Goal: Navigation & Orientation: Find specific page/section

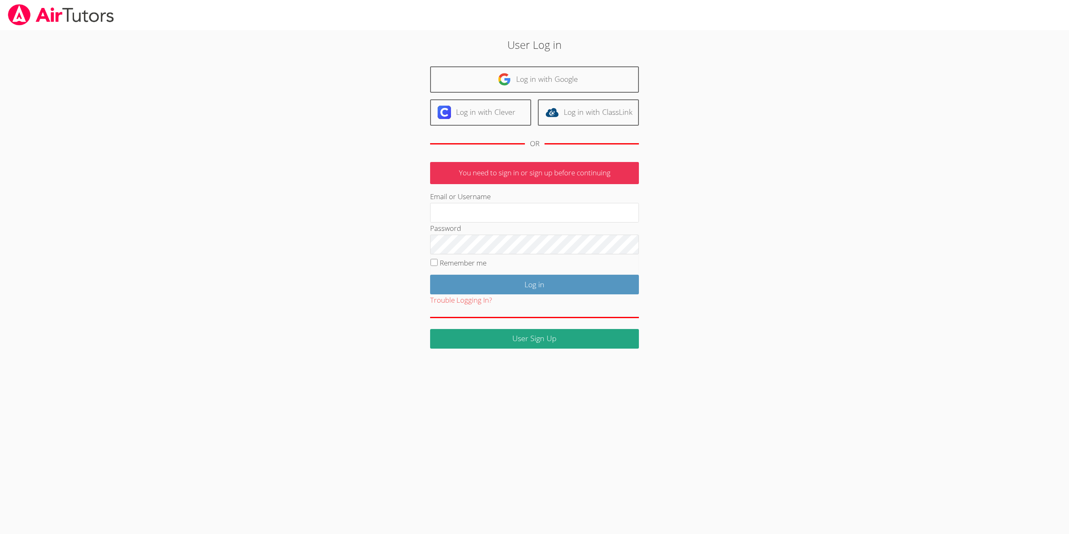
type input "[EMAIL_ADDRESS][DOMAIN_NAME]"
drag, startPoint x: 447, startPoint y: 262, endPoint x: 475, endPoint y: 274, distance: 29.7
click at [447, 263] on label "Remember me" at bounding box center [463, 263] width 47 height 10
click at [438, 263] on input "Remember me" at bounding box center [434, 262] width 7 height 7
checkbox input "true"
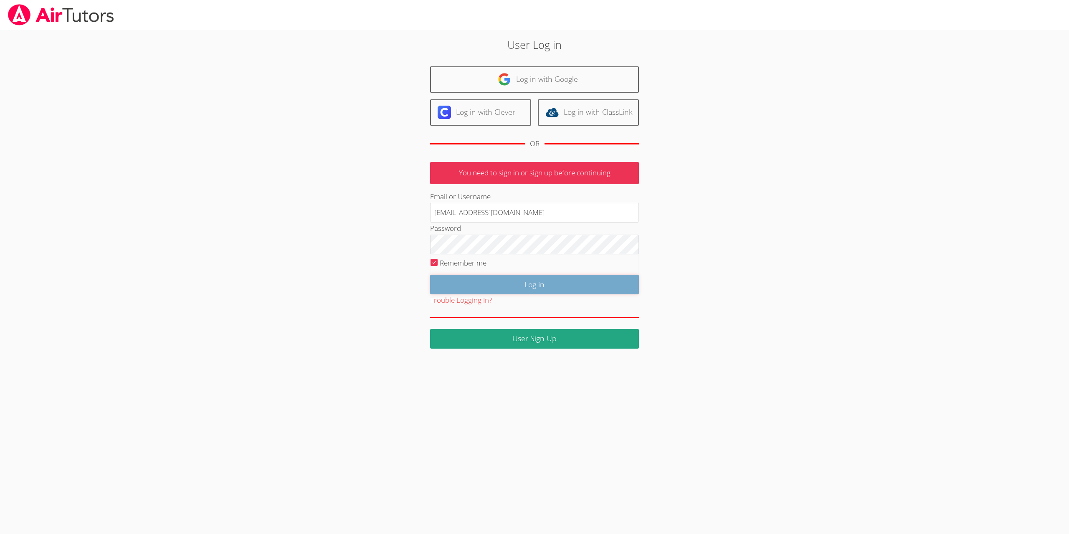
click at [535, 285] on input "Log in" at bounding box center [534, 285] width 209 height 20
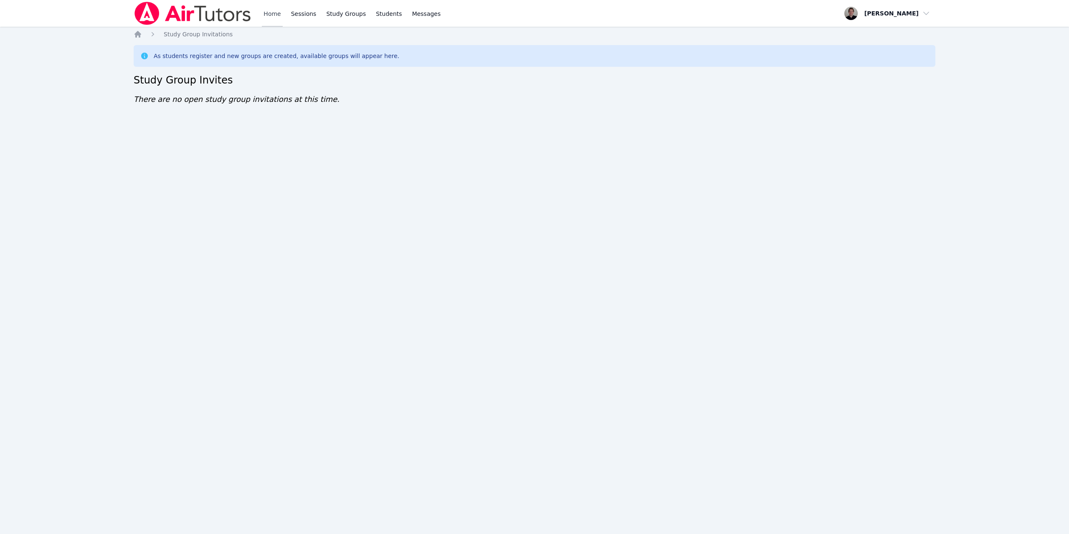
click at [274, 15] on link "Home" at bounding box center [272, 13] width 20 height 27
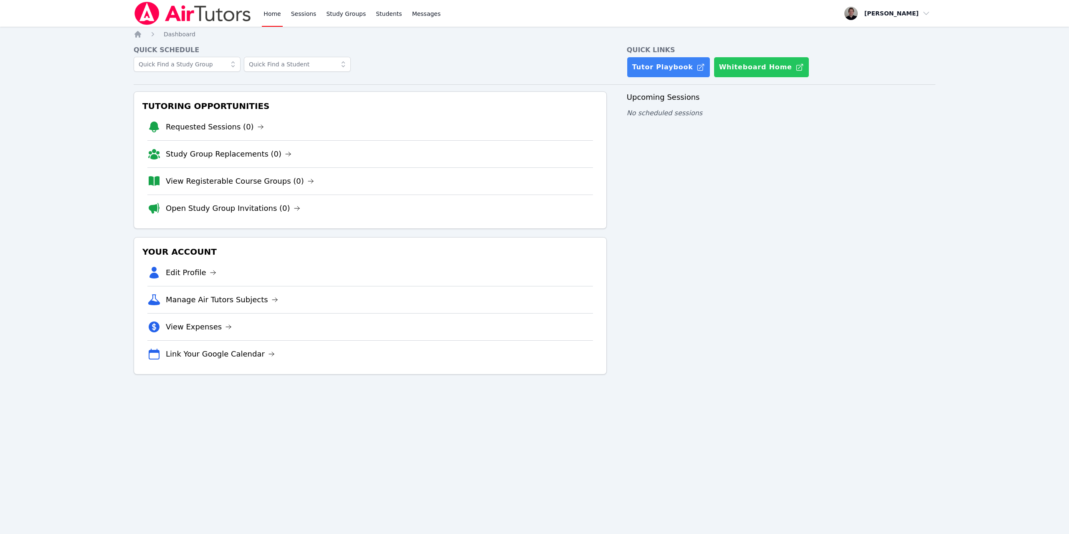
click at [742, 66] on button "Whiteboard Home" at bounding box center [762, 67] width 96 height 21
